Goal: Information Seeking & Learning: Learn about a topic

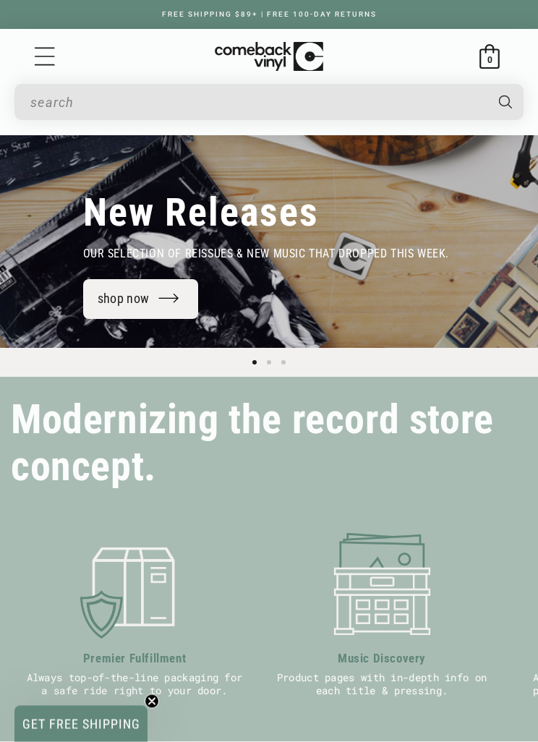
scroll to position [113, 0]
click at [106, 311] on link "shop now" at bounding box center [141, 299] width 116 height 40
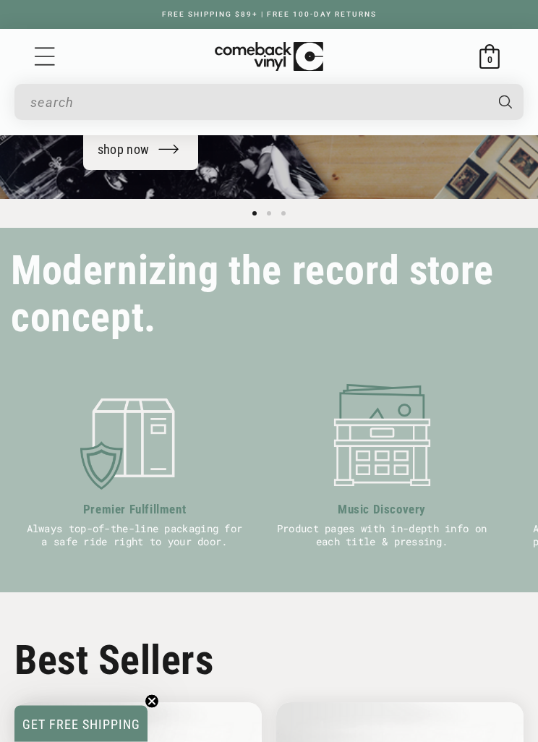
scroll to position [262, 0]
click at [49, 54] on icon "Menu" at bounding box center [45, 57] width 22 height 22
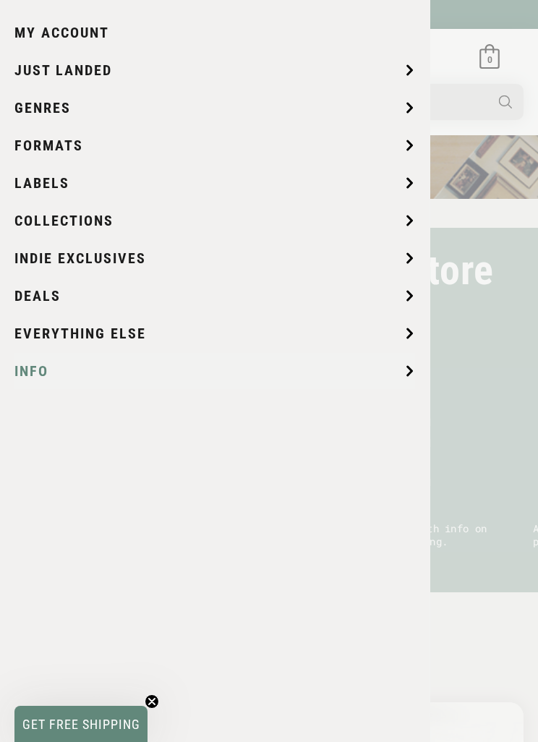
click at [26, 365] on span "Info" at bounding box center [31, 371] width 34 height 22
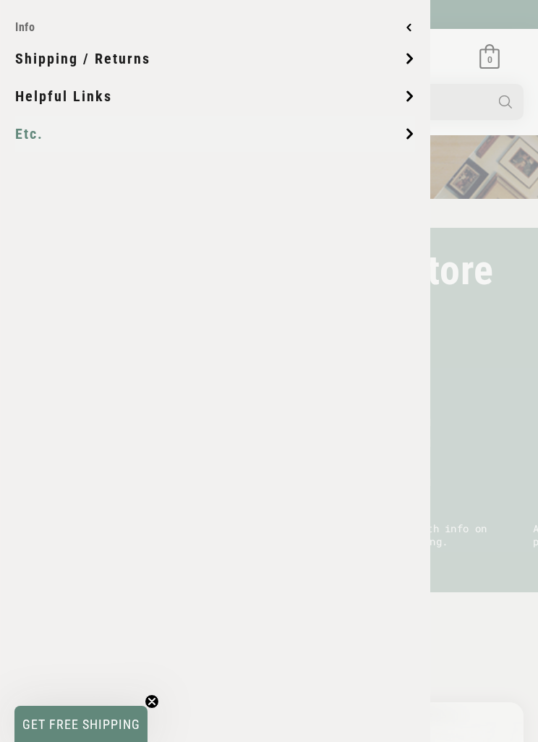
click at [25, 130] on span "Etc." at bounding box center [29, 134] width 28 height 22
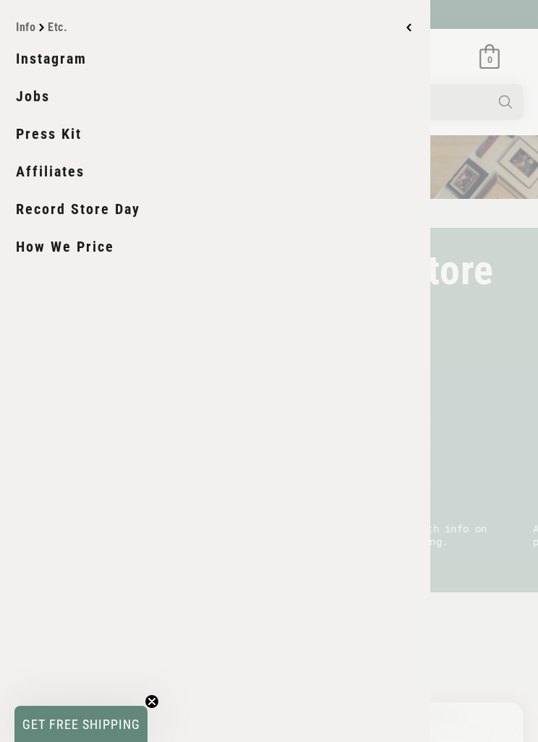
click at [30, 242] on link "How We Price" at bounding box center [215, 246] width 399 height 36
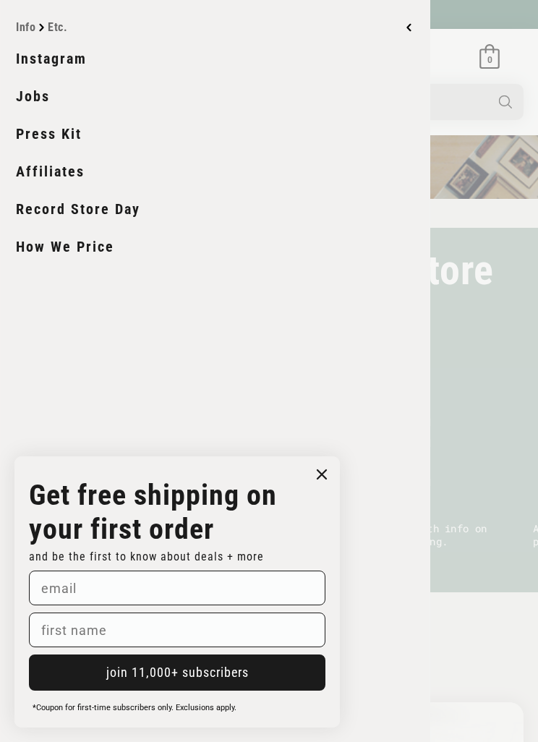
click at [311, 468] on icon "Close dialog" at bounding box center [322, 474] width 22 height 22
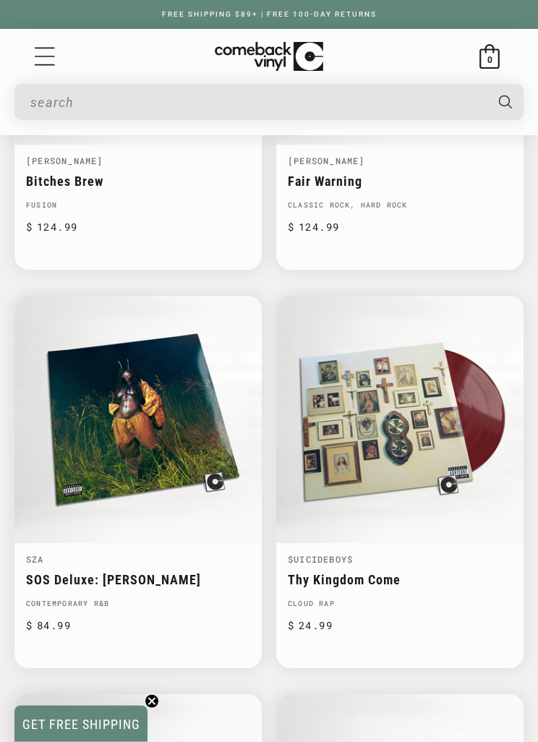
scroll to position [882, 0]
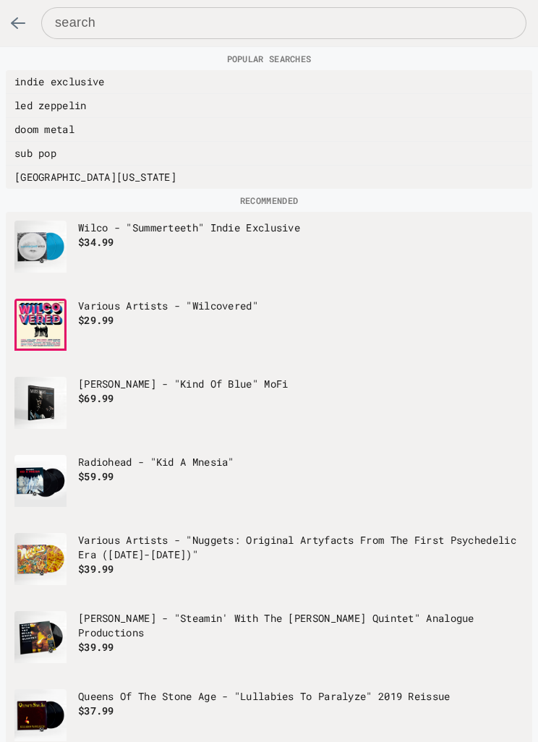
scroll to position [0, 0]
type input "b"
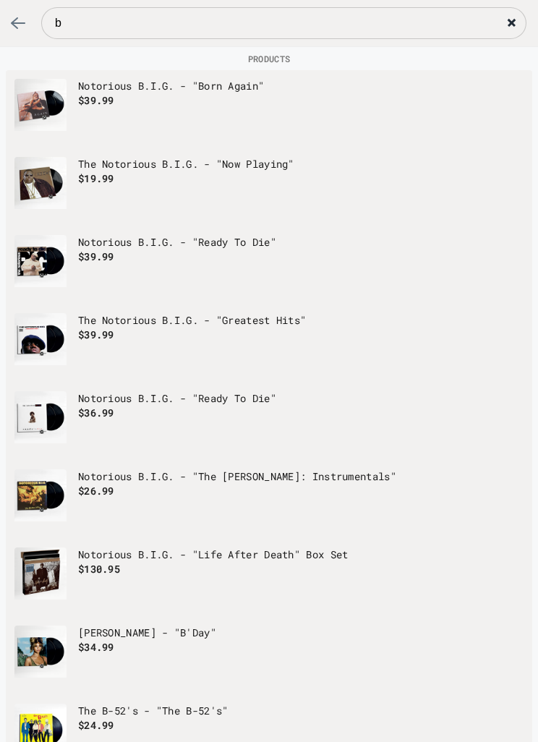
type input "br"
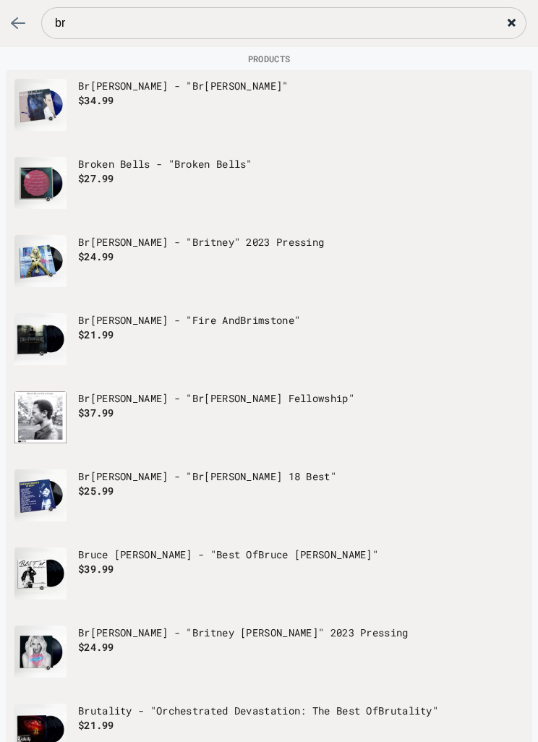
type input "bru"
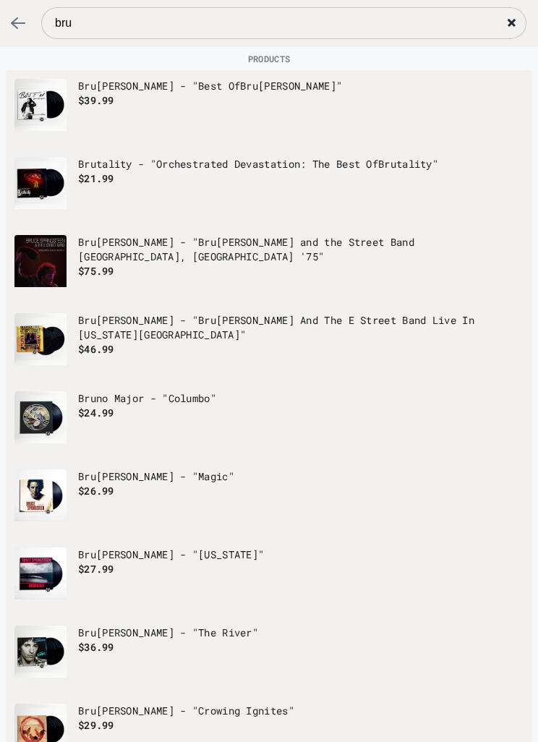
type input "bruc"
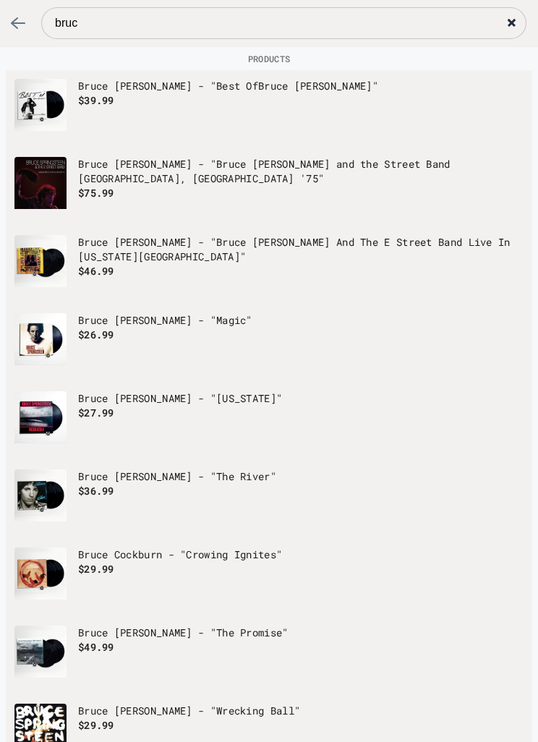
click at [92, 31] on input "bruc" at bounding box center [283, 23] width 485 height 32
type input "bru"
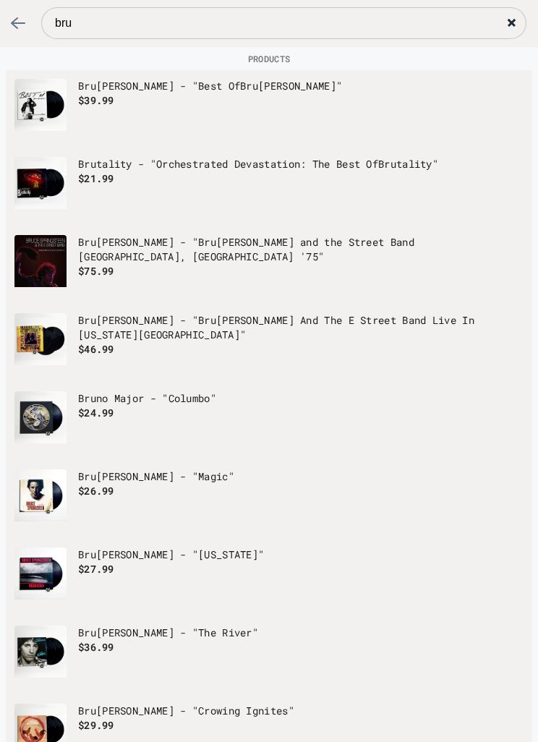
type input "br"
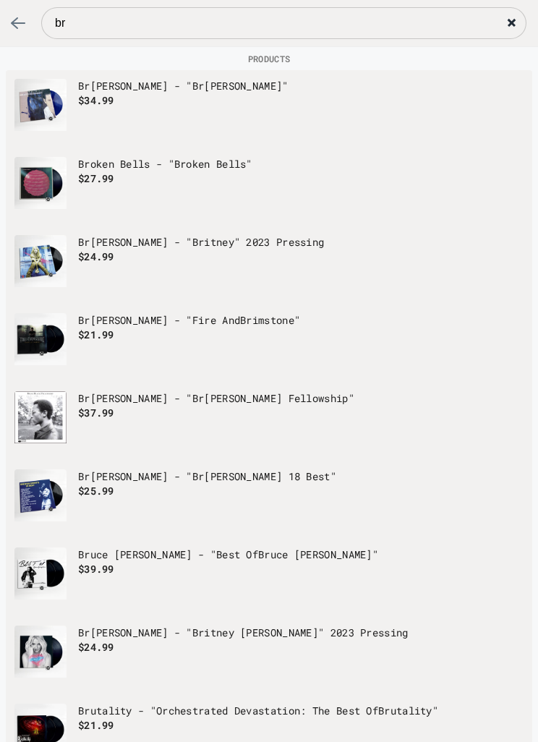
type input "b"
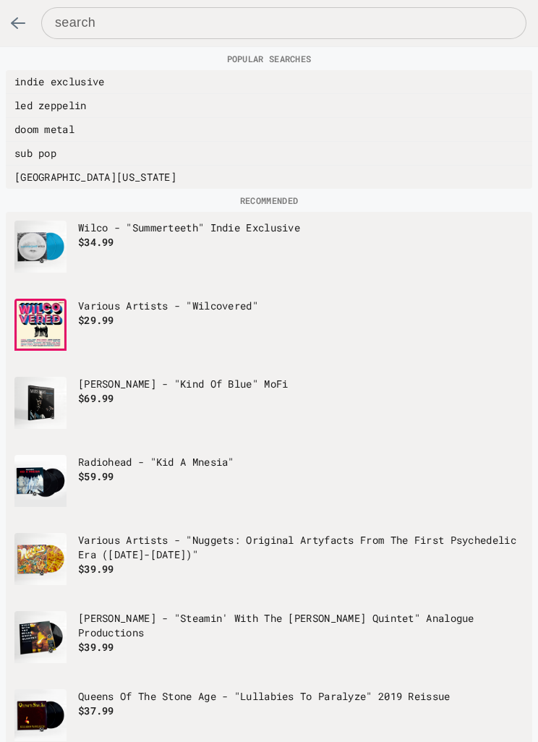
type input "l"
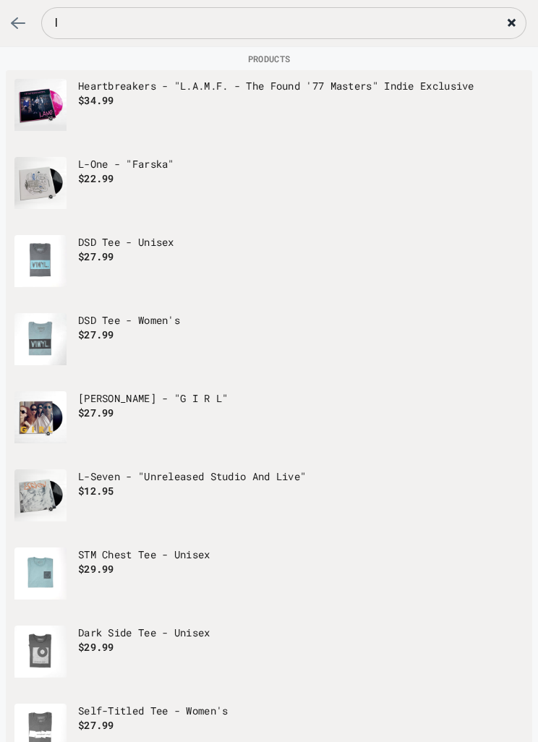
type input "le"
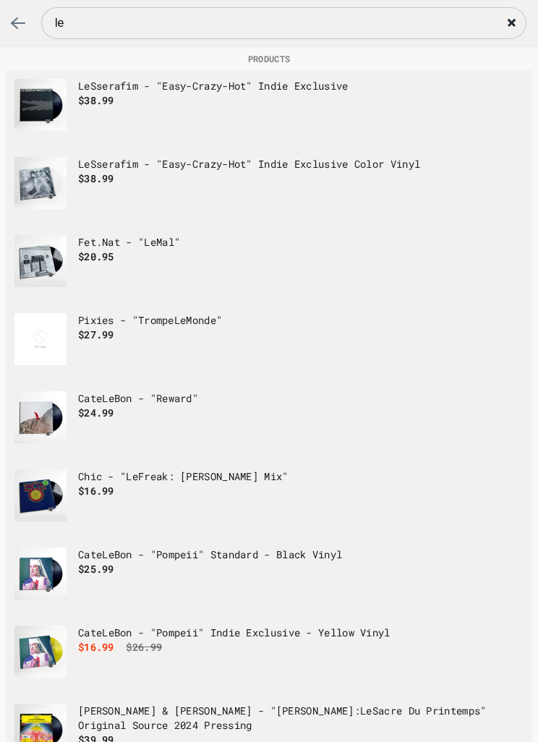
type input "leo"
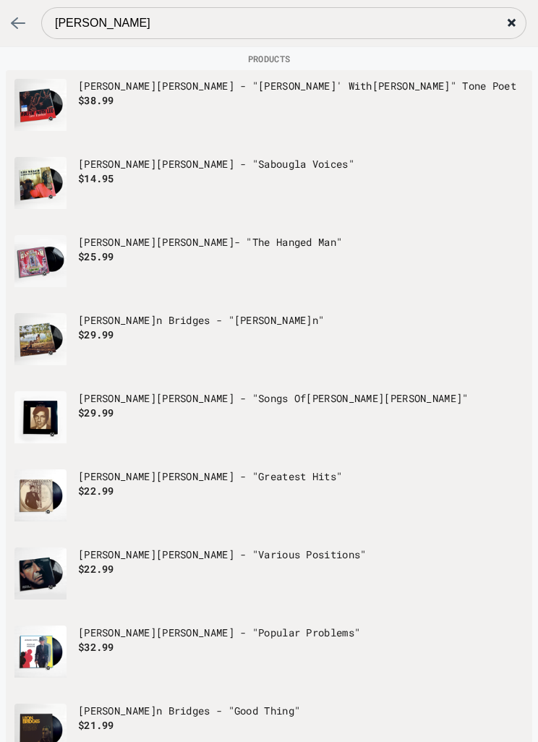
type input "leo"
type input "leo k"
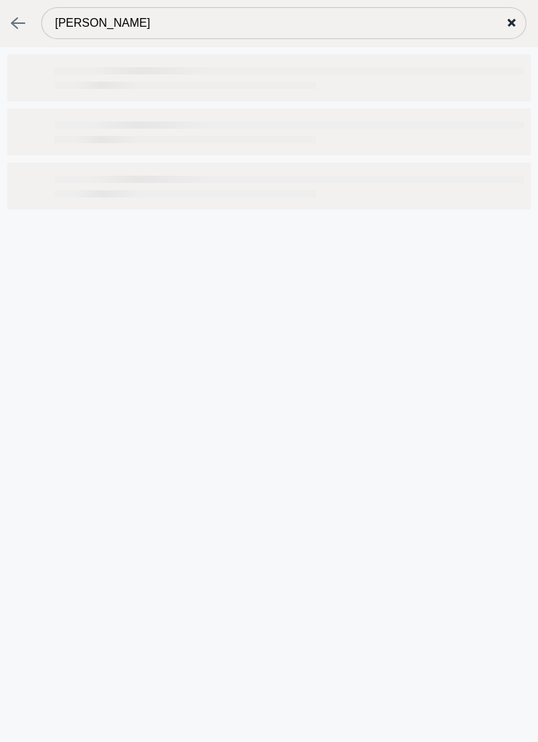
type input "leo ko"
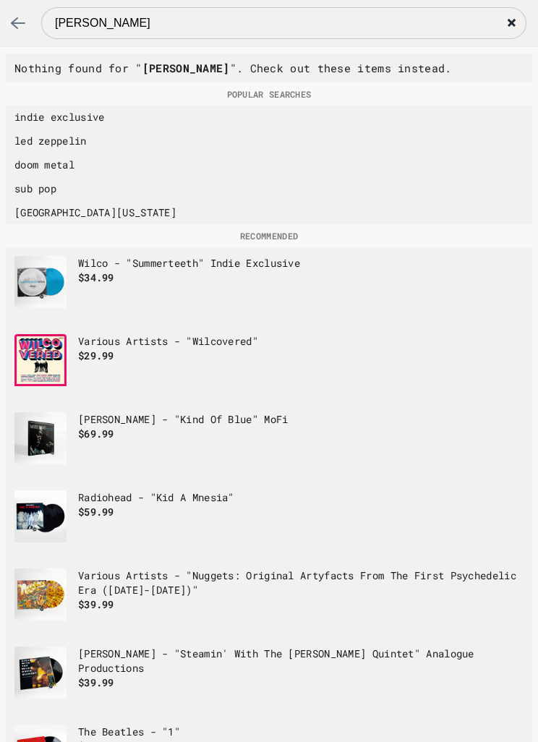
type input "leo kot"
type input "leo kott"
type input "leo kottk"
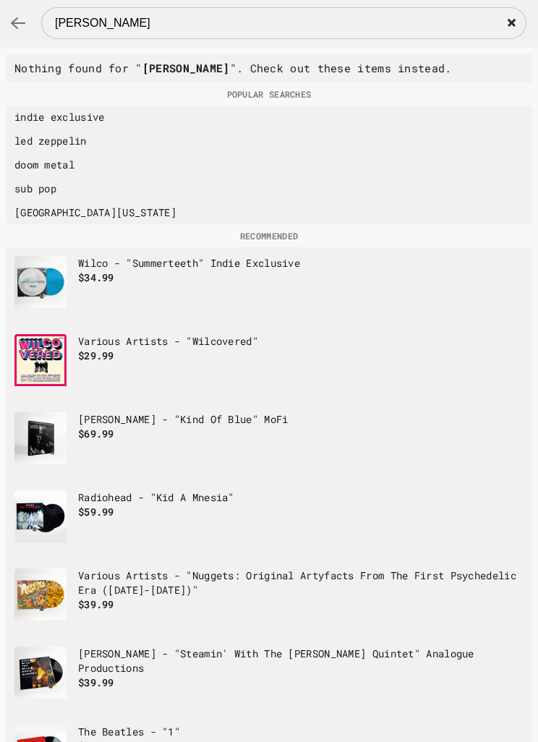
type input "leo kottk"
type input "leo kottke"
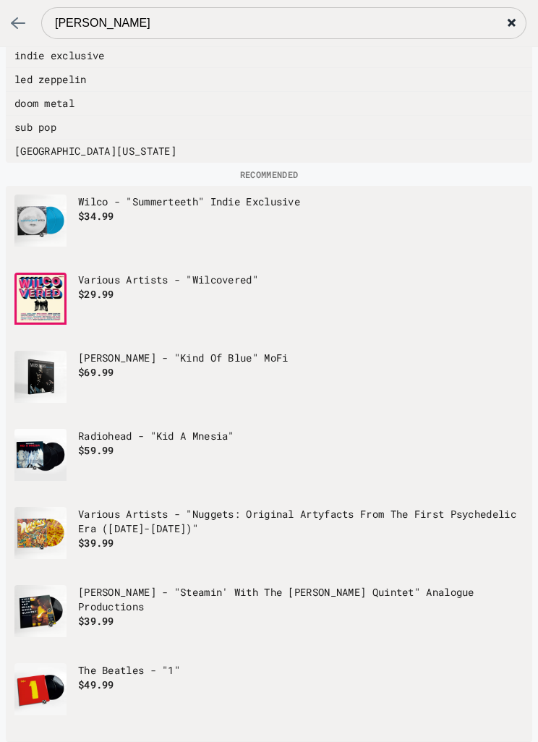
scroll to position [61, 0]
click at [509, 16] on button "X" at bounding box center [511, 23] width 32 height 32
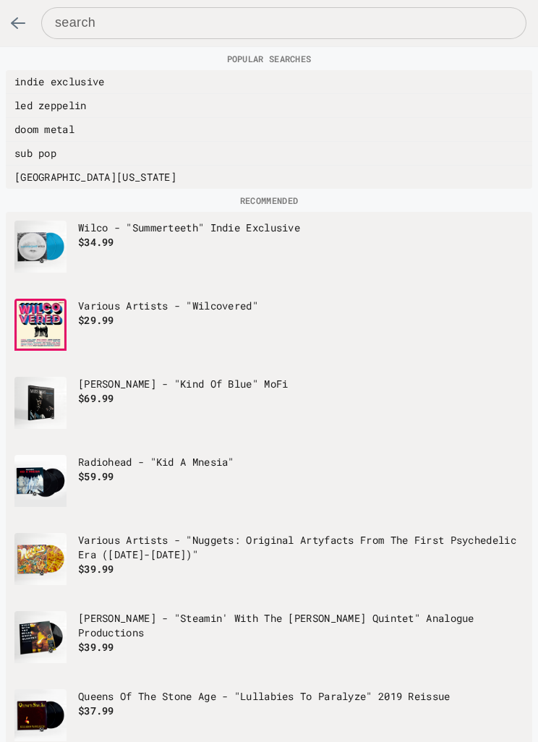
scroll to position [0, 0]
type input "p"
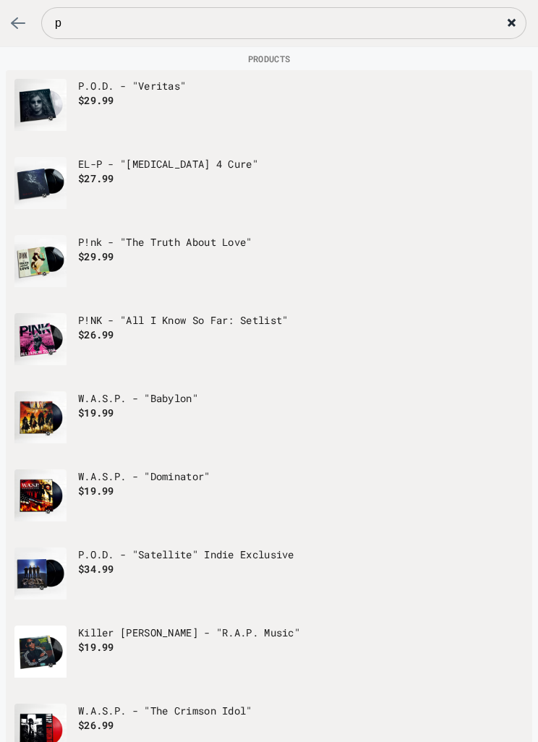
type input "pi"
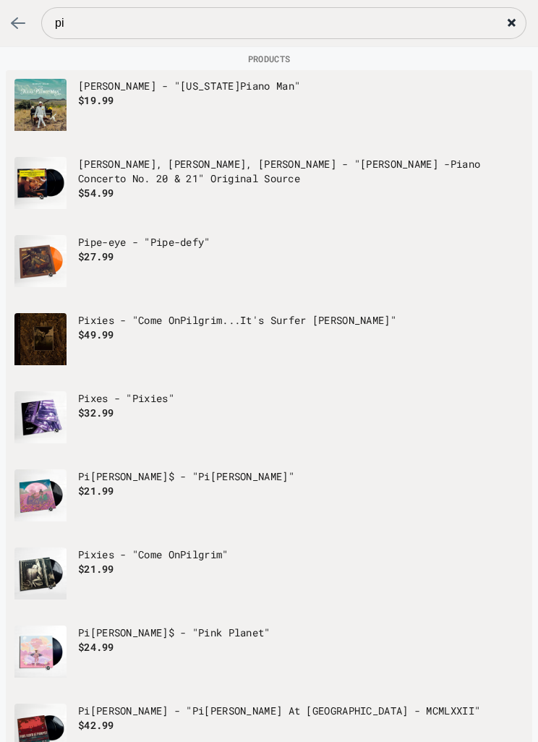
type input "pin"
type input "pink"
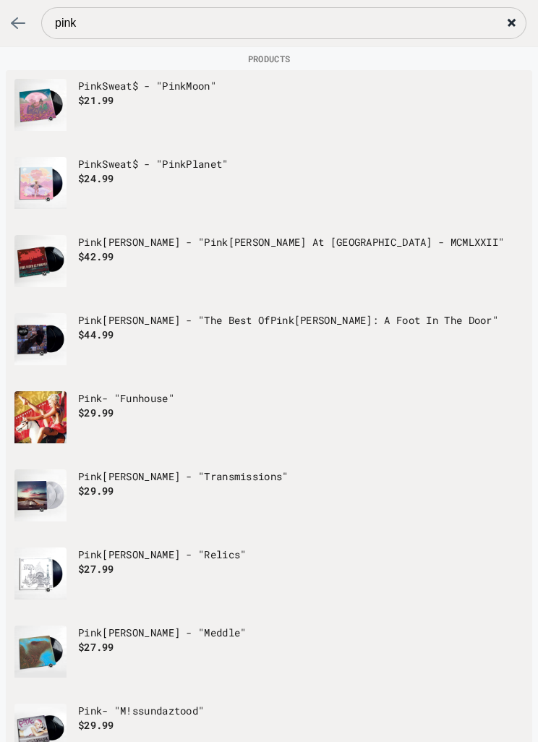
type input "pink"
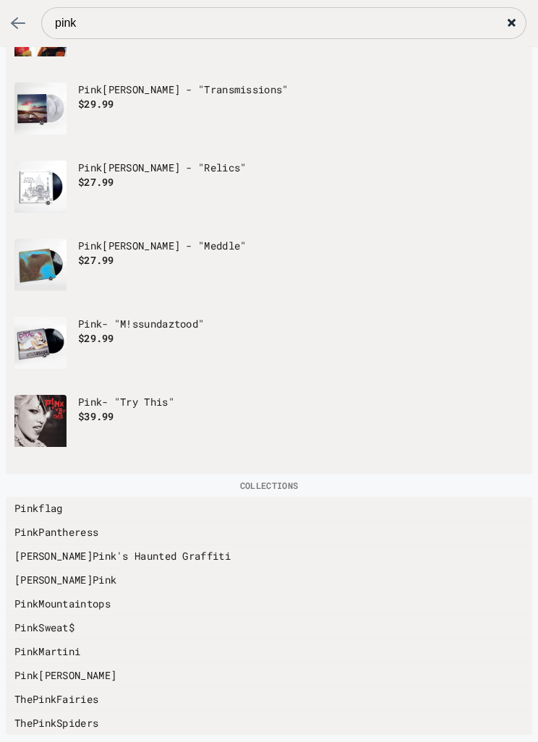
scroll to position [387, 0]
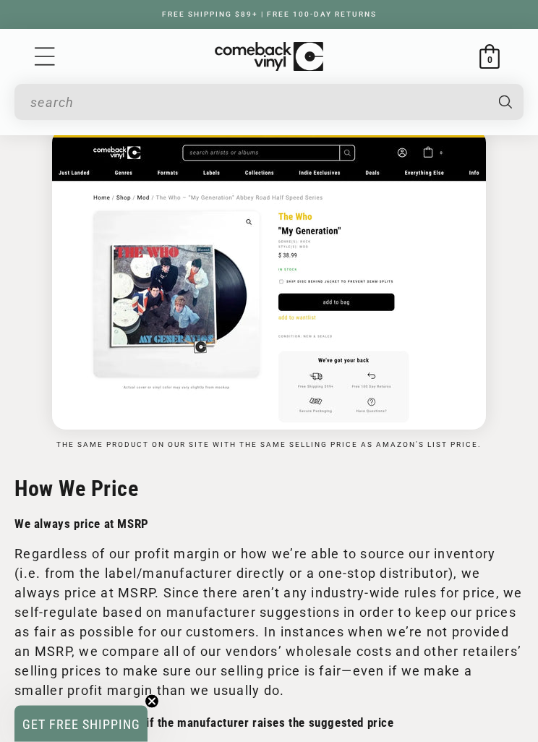
scroll to position [1468, 0]
